Goal: Transaction & Acquisition: Purchase product/service

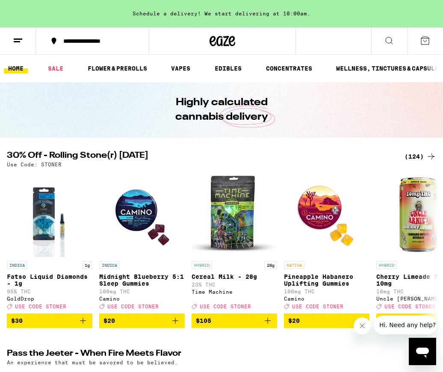
click at [364, 327] on icon "Close message from company" at bounding box center [362, 326] width 7 height 7
click at [418, 156] on div "(124)" at bounding box center [421, 156] width 32 height 10
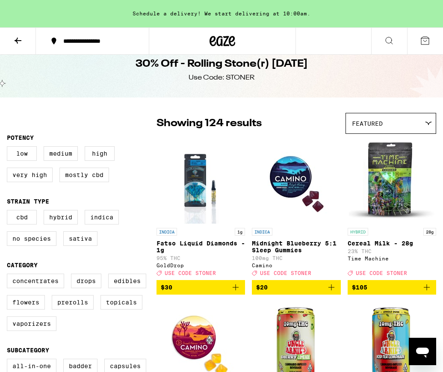
scroll to position [31, 0]
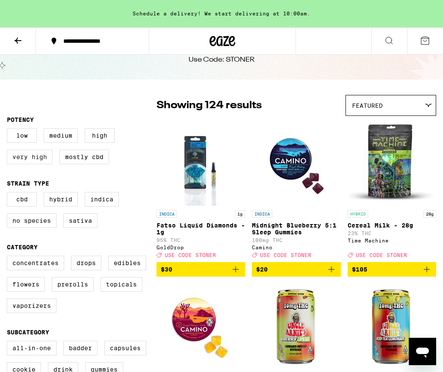
click at [30, 160] on label "Very High" at bounding box center [30, 157] width 46 height 15
click at [9, 130] on input "Very High" at bounding box center [9, 130] width 0 height 0
checkbox input "true"
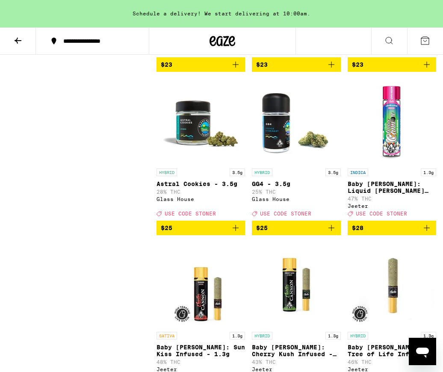
scroll to position [2524, 0]
